Goal: Find specific page/section: Find specific page/section

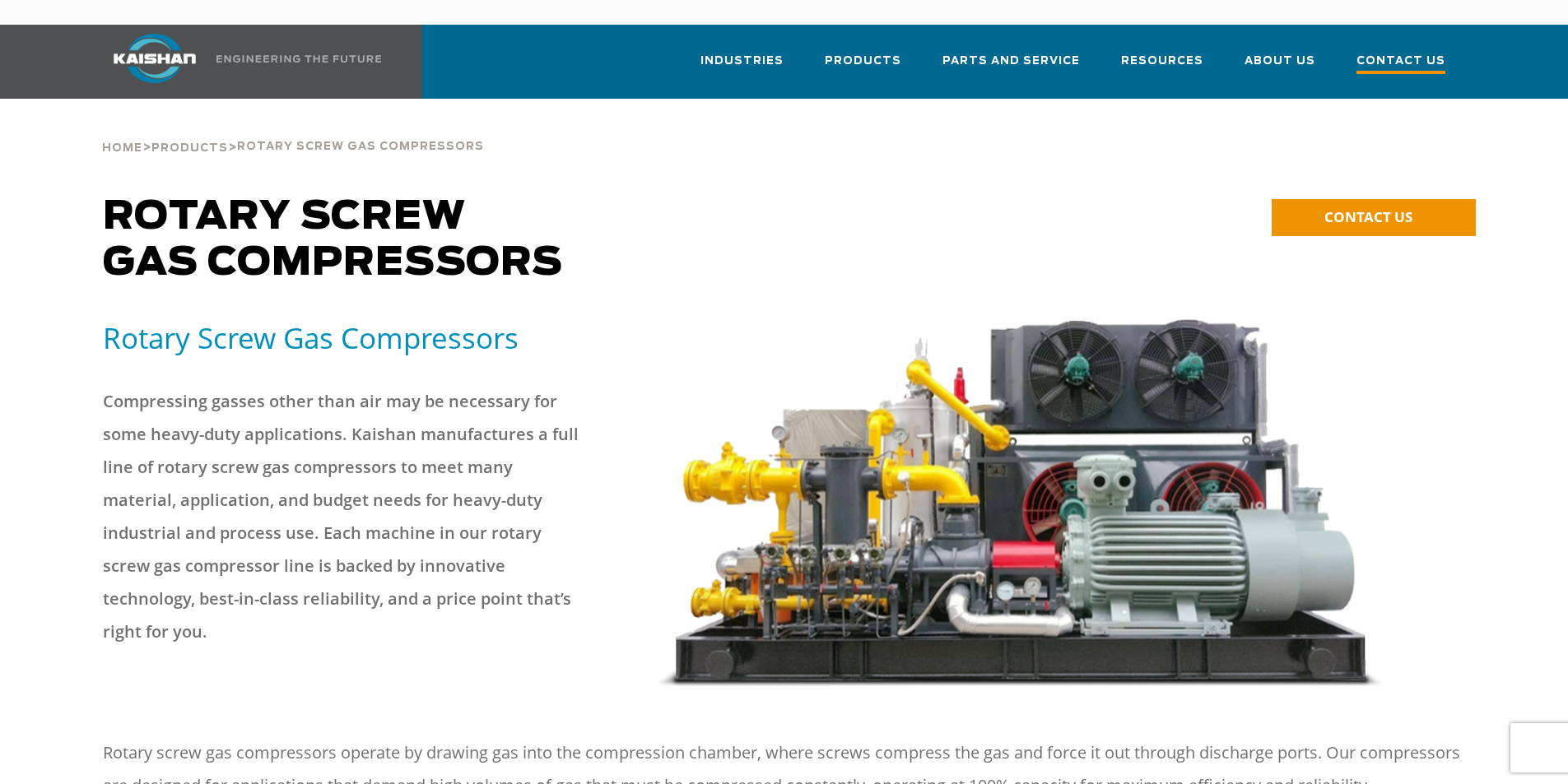
click at [1388, 52] on span "Contact Us" at bounding box center [1401, 63] width 89 height 22
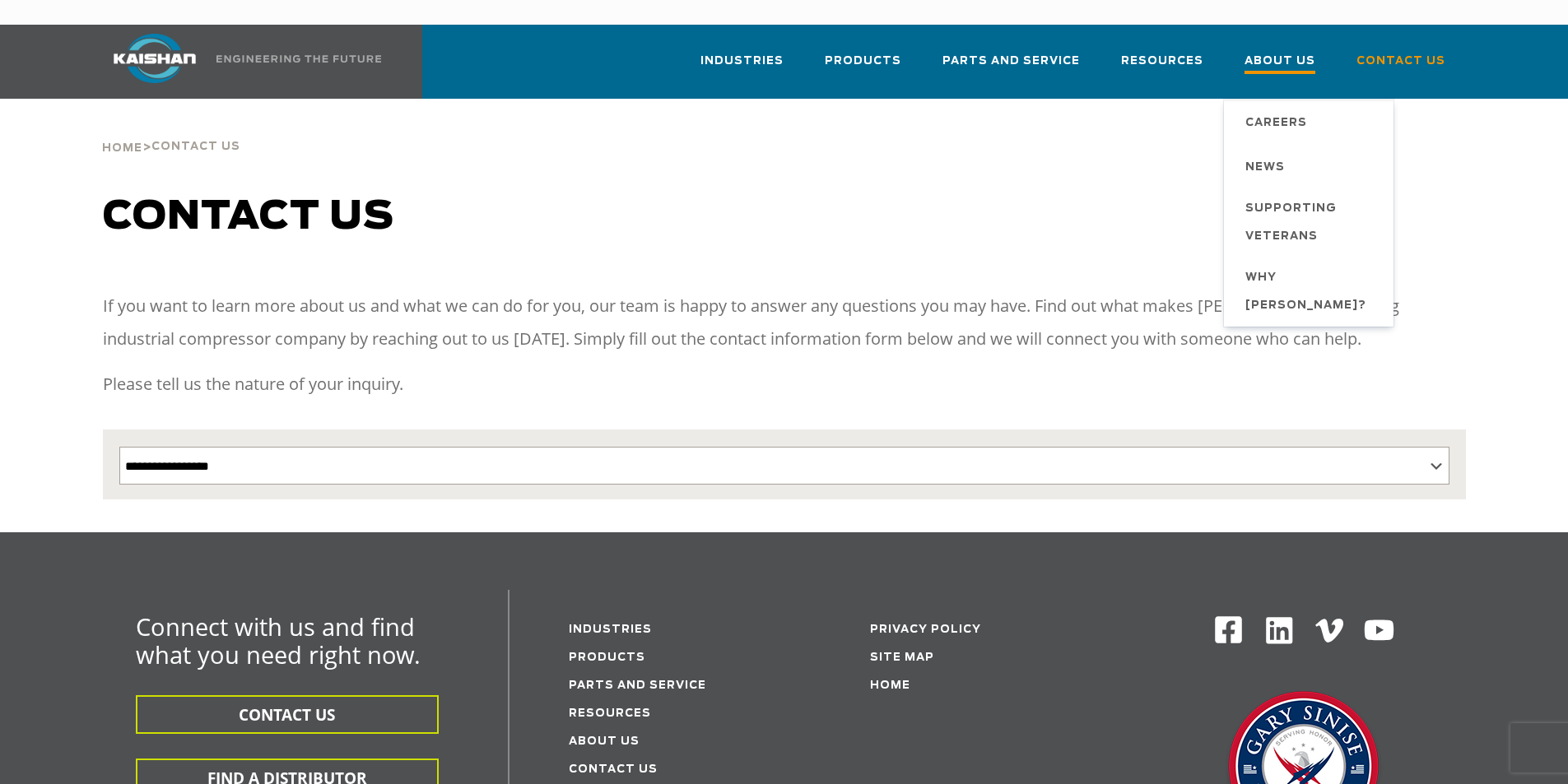
click at [1276, 52] on span "About Us" at bounding box center [1280, 63] width 71 height 22
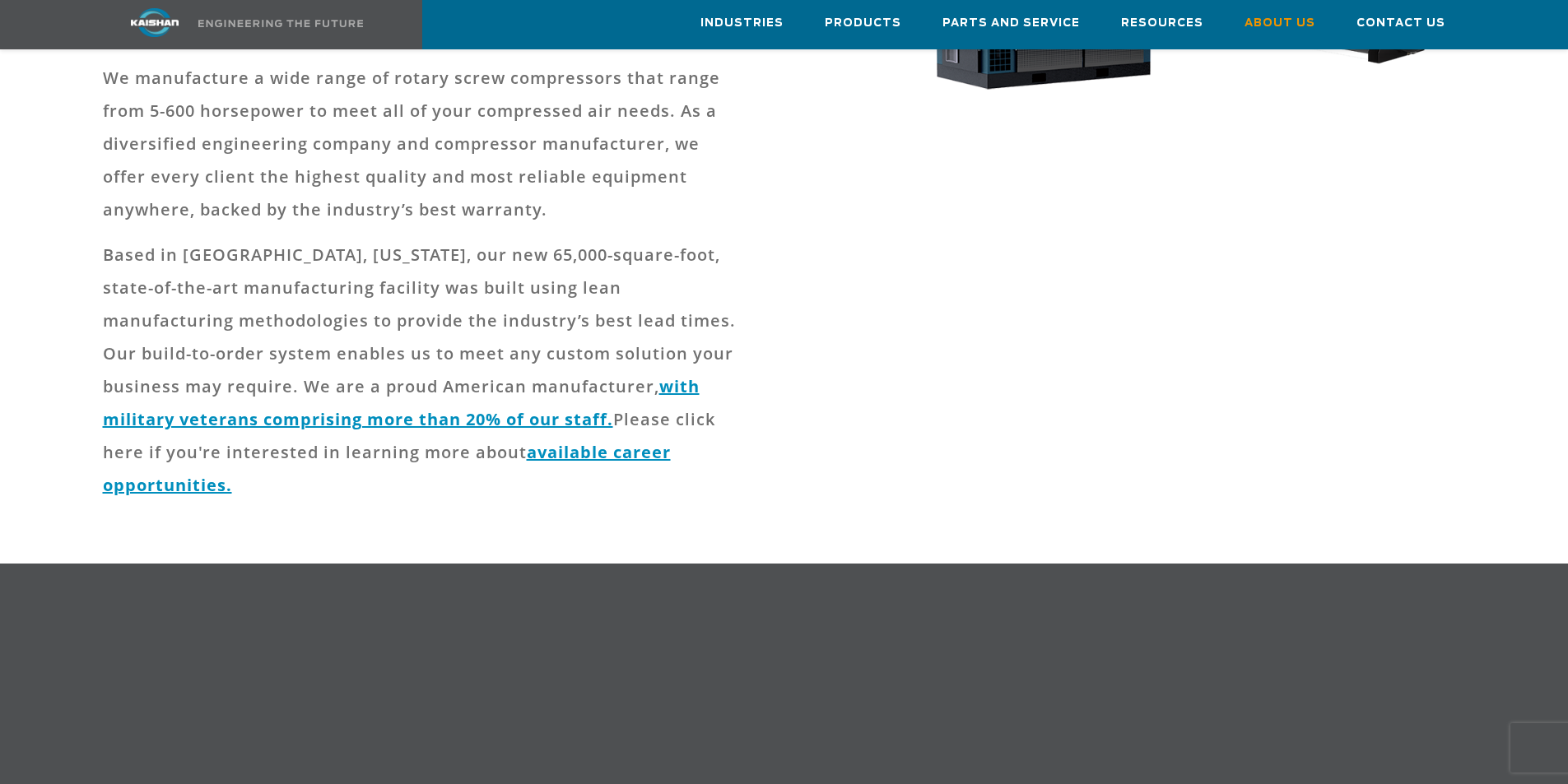
scroll to position [576, 0]
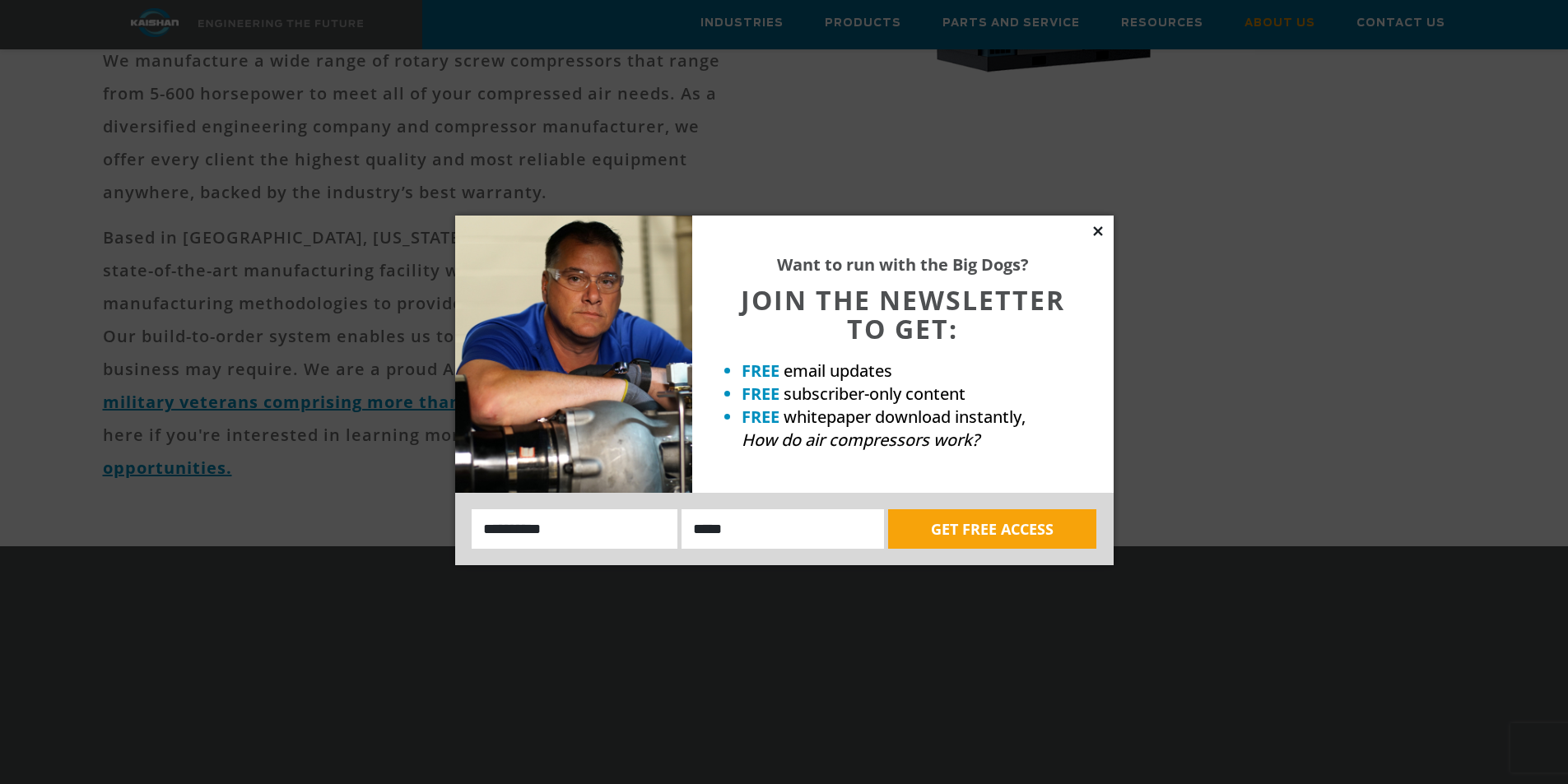
click at [1095, 234] on icon at bounding box center [1098, 231] width 15 height 15
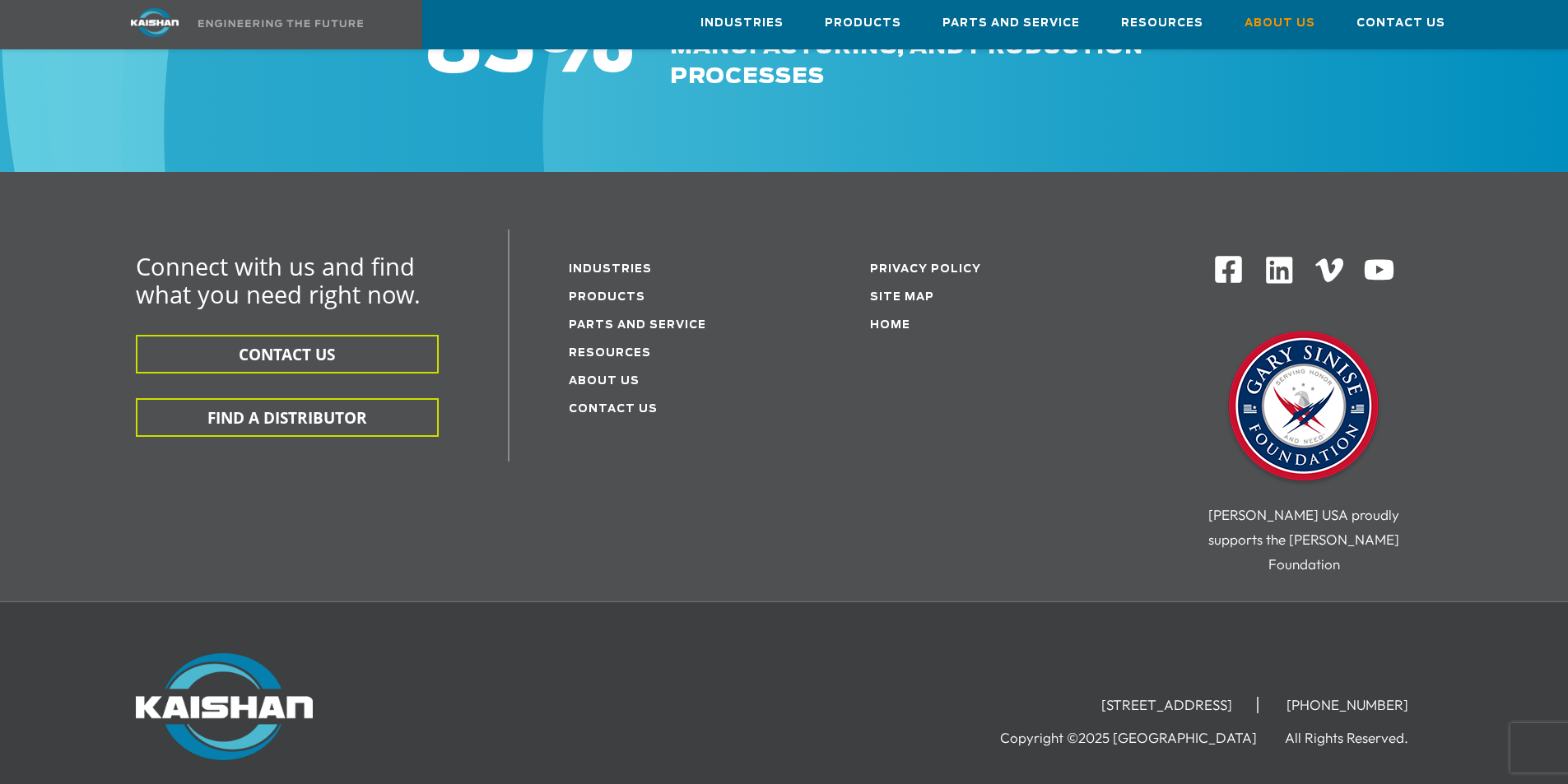
scroll to position [5926, 0]
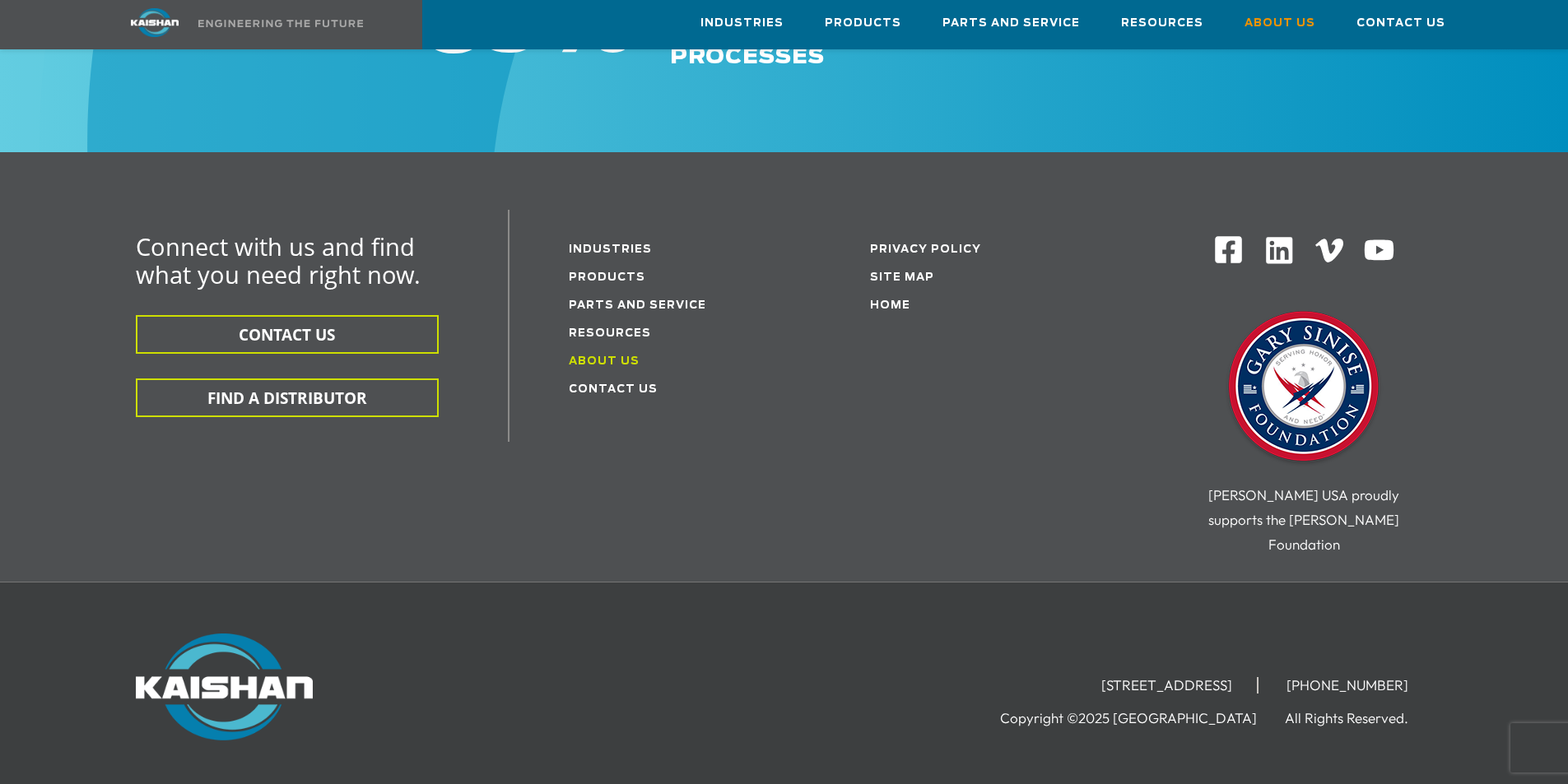
click at [585, 356] on link "About Us" at bounding box center [604, 361] width 71 height 11
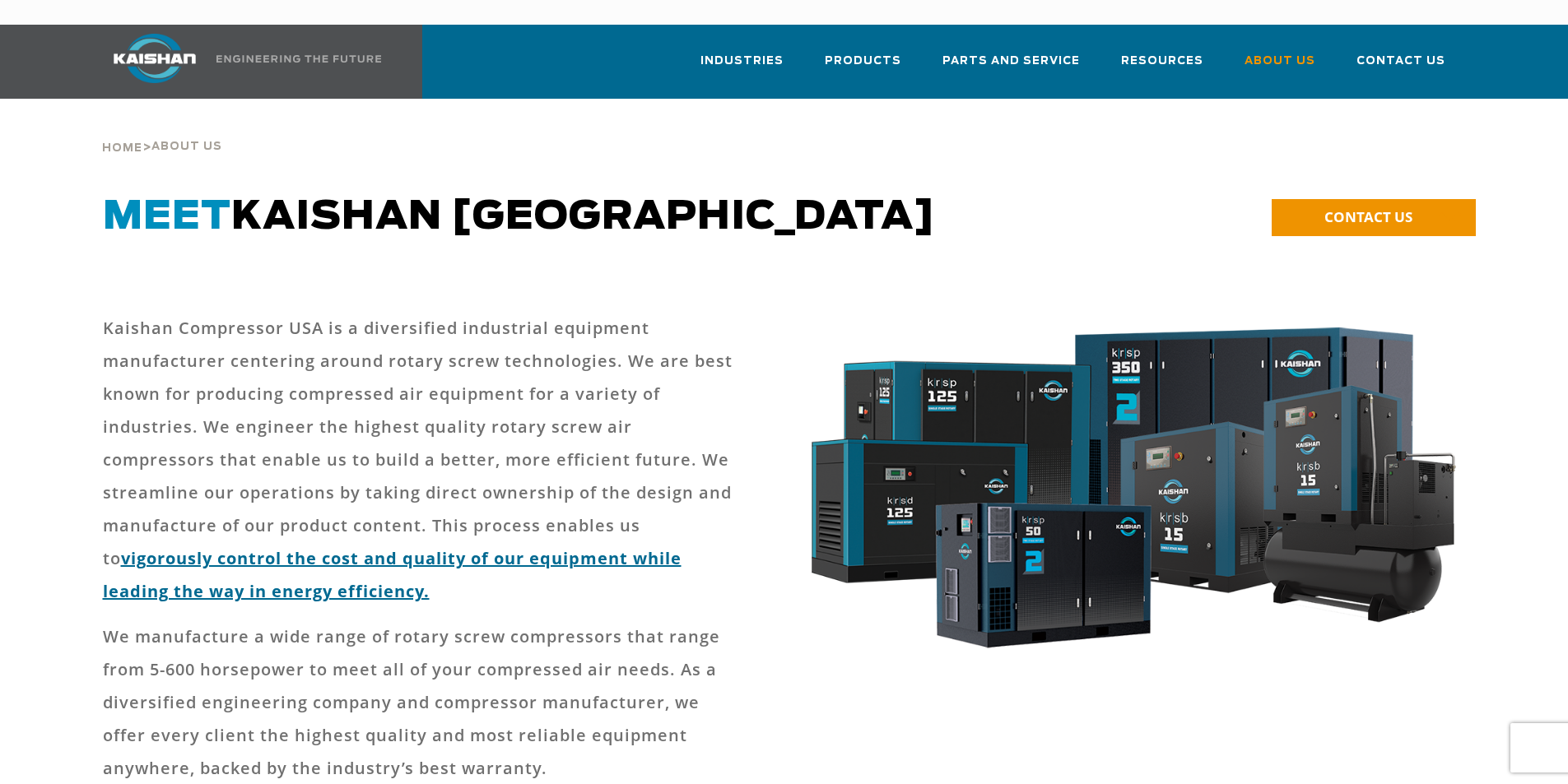
click at [665, 547] on link "vigorously control the cost and quality of our equipment while leading the way …" at bounding box center [392, 575] width 579 height 55
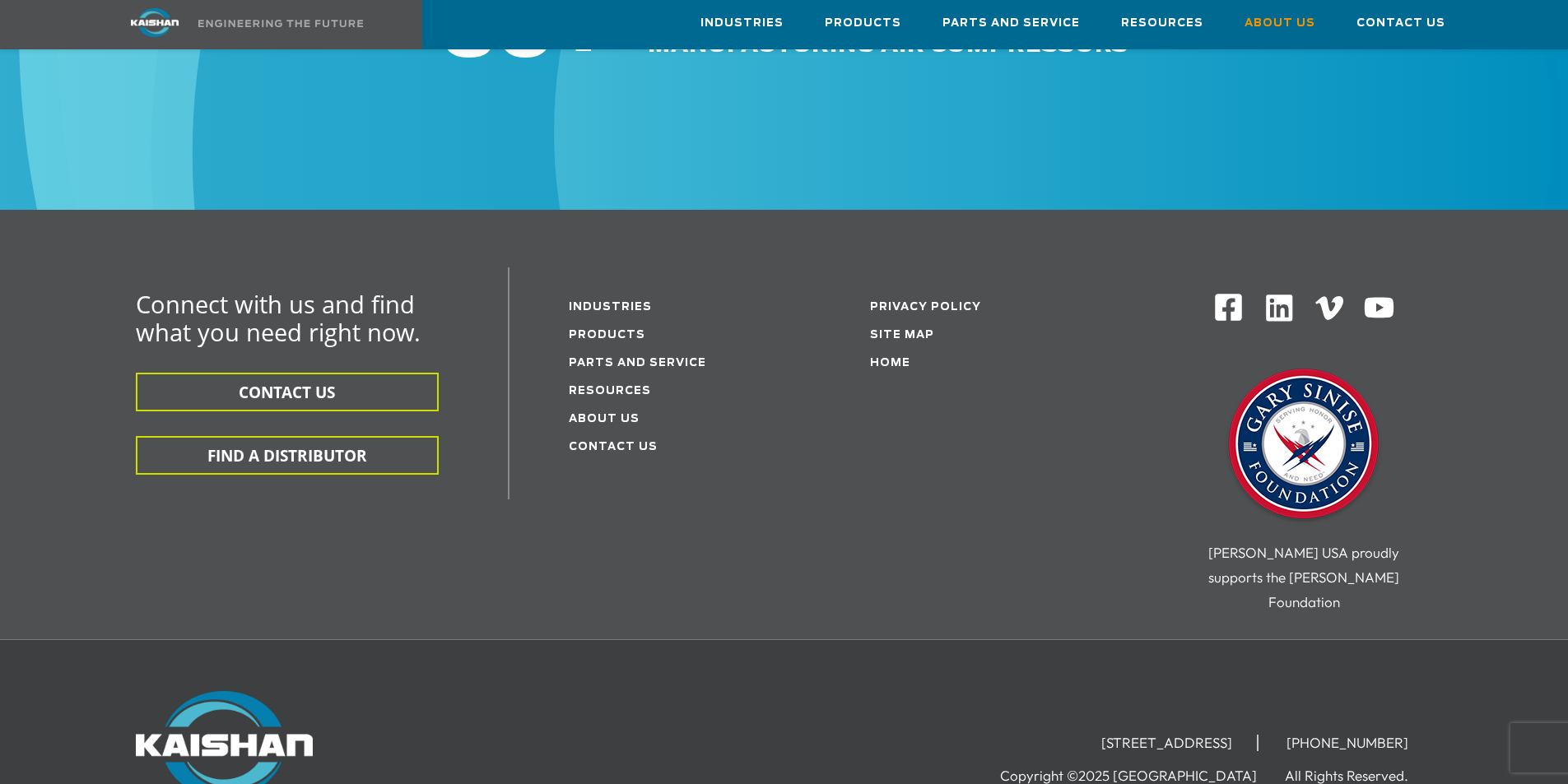
scroll to position [5926, 0]
